Goal: Find specific page/section: Find specific page/section

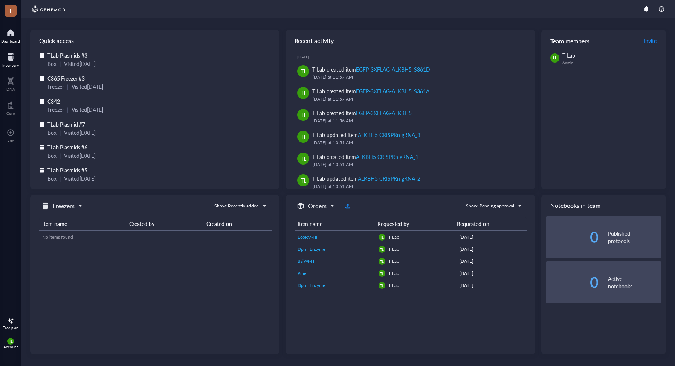
click at [11, 61] on div at bounding box center [10, 57] width 17 height 12
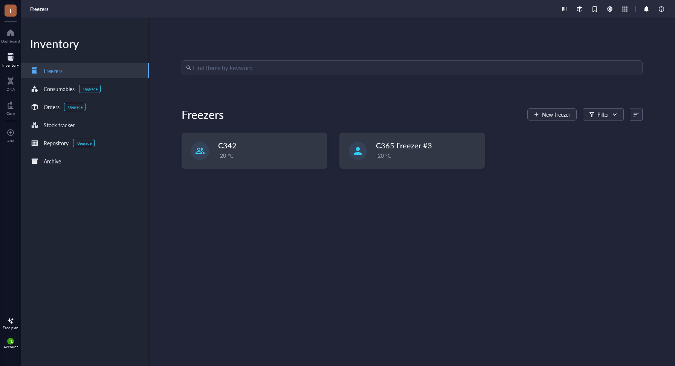
click at [228, 72] on input "search" at bounding box center [415, 68] width 445 height 14
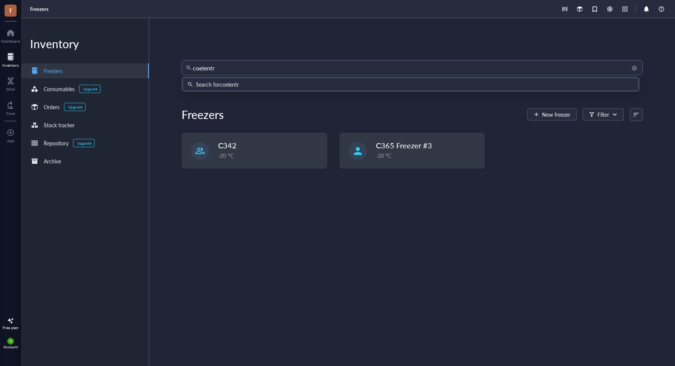
type input "coelent"
drag, startPoint x: 318, startPoint y: 66, endPoint x: 173, endPoint y: 66, distance: 145.0
click at [173, 66] on div "coelent Freezers New freezer Filter C342 -20 °C C365 Freezer #3 -20 °C" at bounding box center [412, 192] width 526 height 348
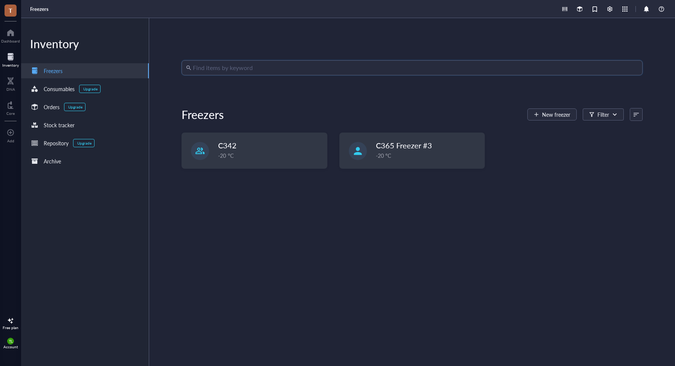
paste input "coelenterazine"
type input "coelenterazine"
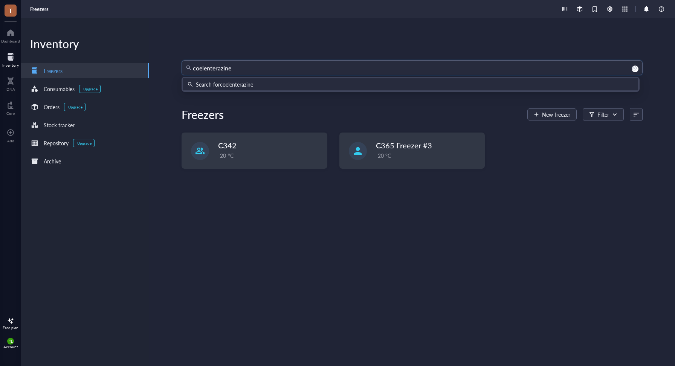
click at [247, 87] on div "Search for coelenterazine" at bounding box center [224, 84] width 57 height 8
